Goal: Find contact information: Find contact information

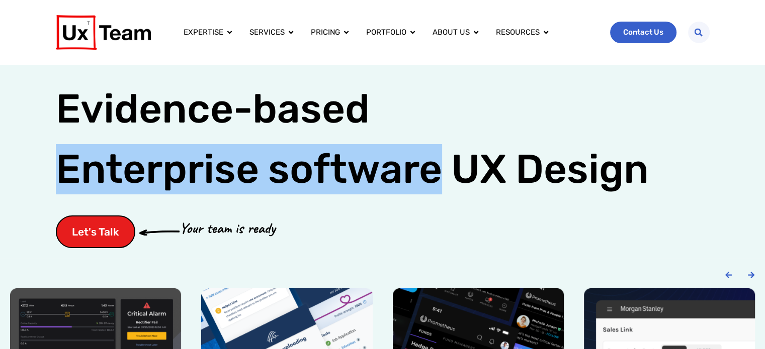
click at [646, 25] on link "Contact Us" at bounding box center [643, 33] width 66 height 22
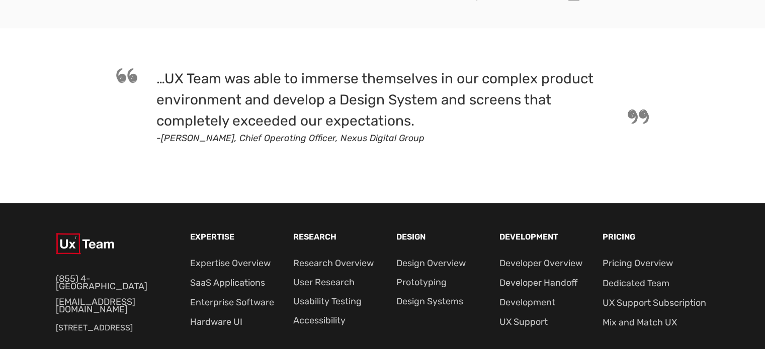
scroll to position [740, 0]
